Goal: Check status: Check status

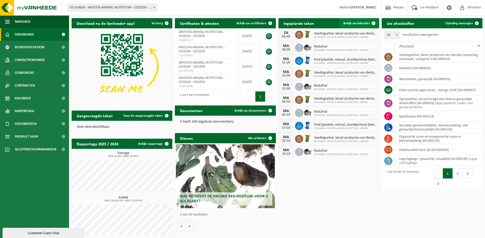
click at [360, 23] on span "Bekijk uw kalender" at bounding box center [357, 23] width 26 height 3
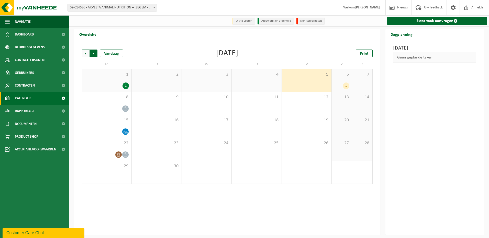
click at [86, 53] on span "Vorige" at bounding box center [86, 54] width 8 height 8
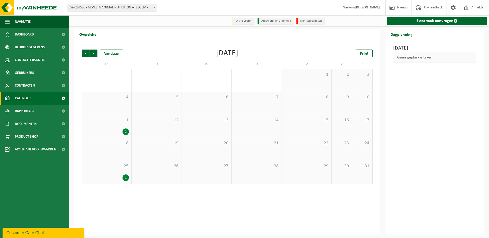
click at [86, 53] on span "Vorige" at bounding box center [86, 54] width 8 height 8
click at [346, 132] on div "1" at bounding box center [346, 132] width 6 height 7
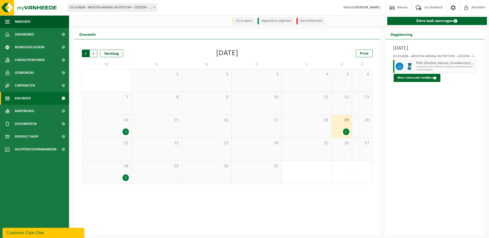
click at [94, 53] on span "Volgende" at bounding box center [94, 54] width 8 height 8
click at [112, 126] on div "11 2" at bounding box center [106, 126] width 49 height 23
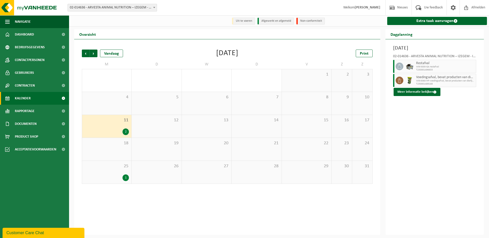
click at [114, 173] on div "25 1" at bounding box center [106, 172] width 49 height 23
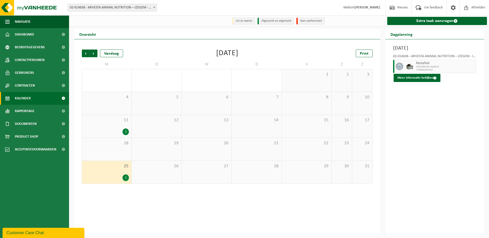
click at [119, 127] on div "11 2" at bounding box center [106, 126] width 49 height 23
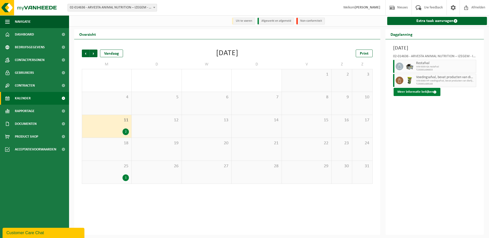
click at [420, 93] on button "Meer informatie bekijken" at bounding box center [417, 92] width 47 height 8
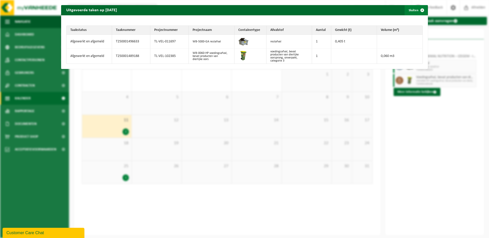
click at [419, 10] on span "button" at bounding box center [422, 10] width 10 height 10
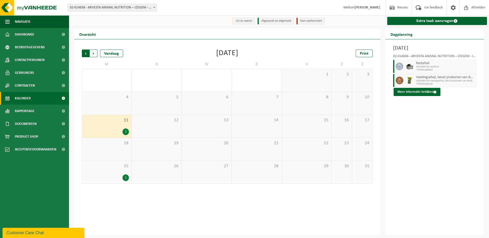
click at [92, 53] on span "Volgende" at bounding box center [94, 54] width 8 height 8
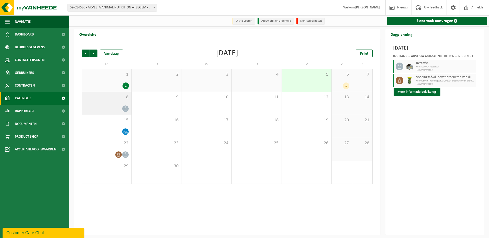
click at [113, 104] on div "8" at bounding box center [106, 103] width 49 height 23
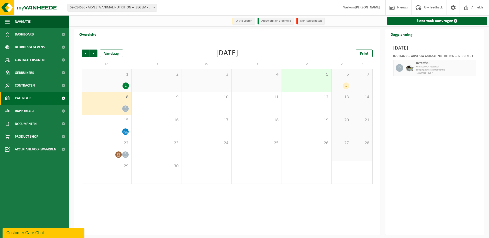
click at [346, 82] on div "6 1" at bounding box center [342, 80] width 20 height 23
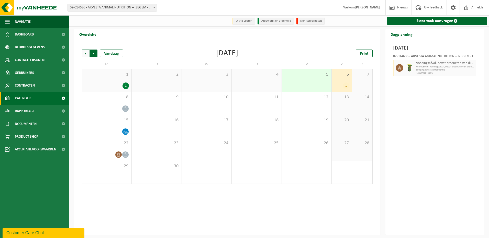
click at [87, 54] on span "Vorige" at bounding box center [86, 54] width 8 height 8
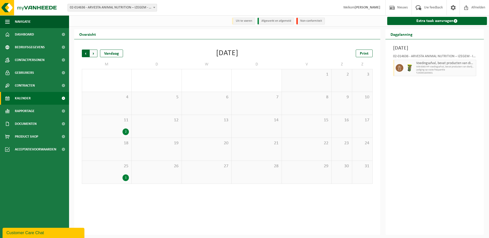
click at [93, 52] on span "Volgende" at bounding box center [94, 54] width 8 height 8
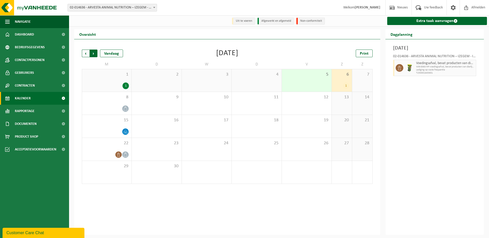
click at [84, 53] on span "Vorige" at bounding box center [86, 54] width 8 height 8
